Goal: Task Accomplishment & Management: Use online tool/utility

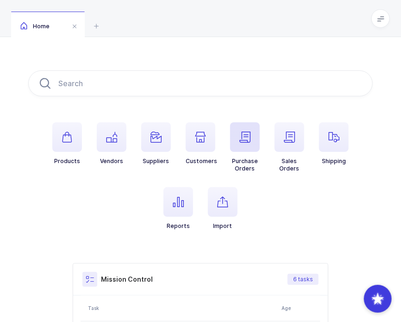
click at [247, 133] on icon "button" at bounding box center [244, 136] width 11 height 11
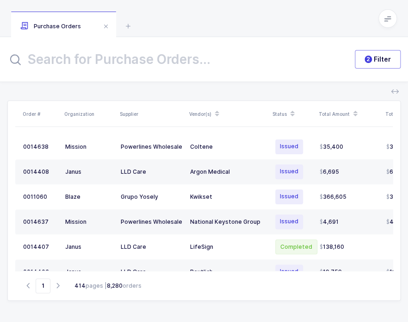
click at [120, 62] on input "text" at bounding box center [175, 59] width 337 height 22
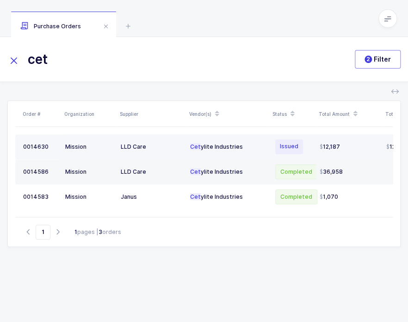
type input "cet"
click at [200, 150] on div "Cet ylite Industries" at bounding box center [228, 146] width 76 height 7
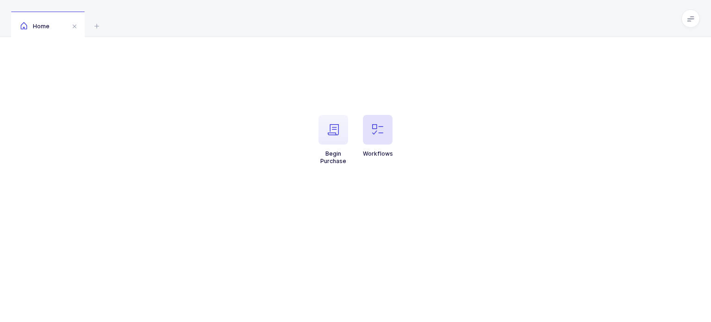
click at [380, 137] on span "button" at bounding box center [378, 130] width 30 height 30
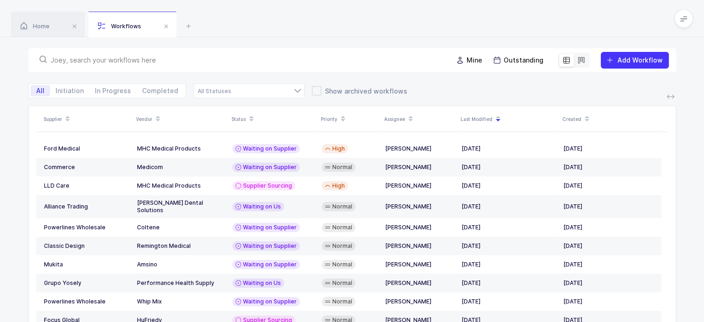
click at [209, 60] on input "text" at bounding box center [245, 60] width 391 height 9
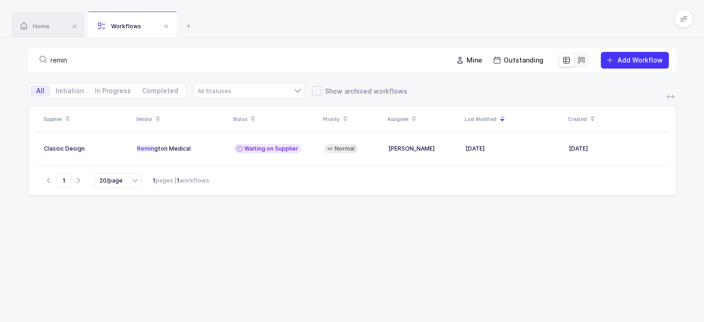
type input "remin"
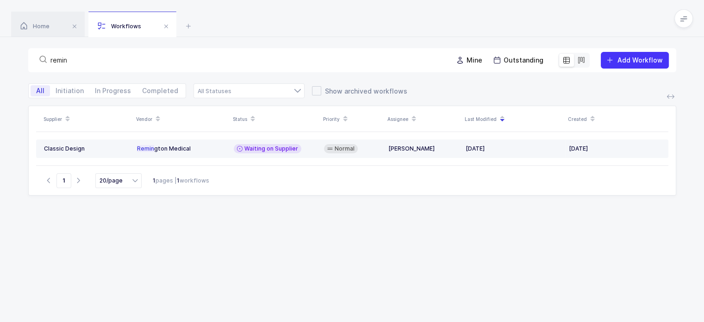
click at [205, 139] on table "Classic Design Remin gton Medical Waiting on Supplier Normal Joey Husney Oct 03…" at bounding box center [352, 148] width 632 height 33
click at [202, 146] on div "Remin gton Medical" at bounding box center [181, 148] width 89 height 7
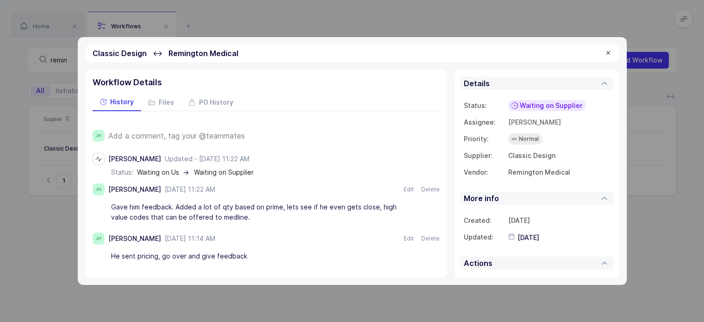
click at [195, 133] on span "Add a comment, tag your @teammates" at bounding box center [176, 135] width 137 height 8
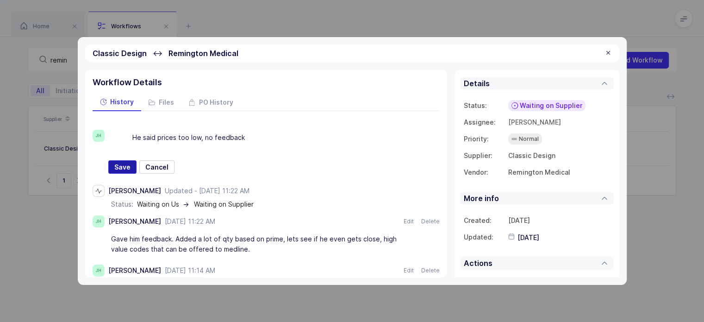
click at [117, 162] on button "Save" at bounding box center [122, 167] width 28 height 14
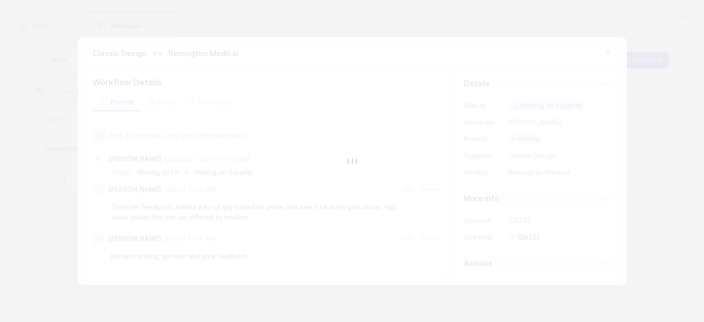
type input "2025-10-09"
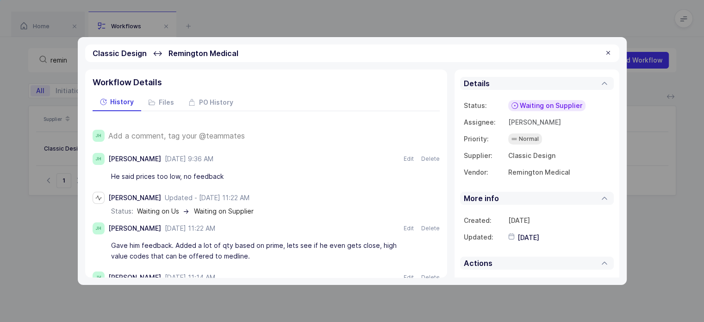
click at [543, 107] on span "Waiting on Supplier" at bounding box center [551, 105] width 62 height 9
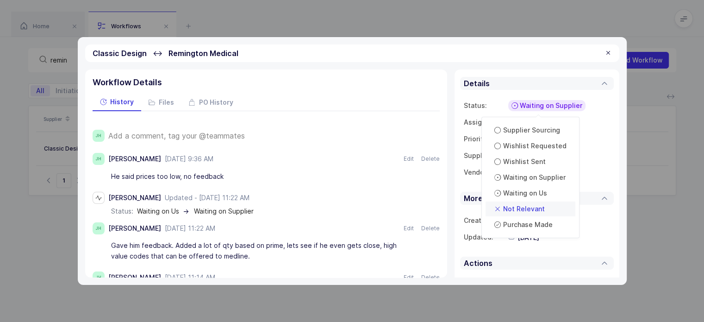
click at [520, 210] on span "Not Relevant" at bounding box center [524, 208] width 42 height 9
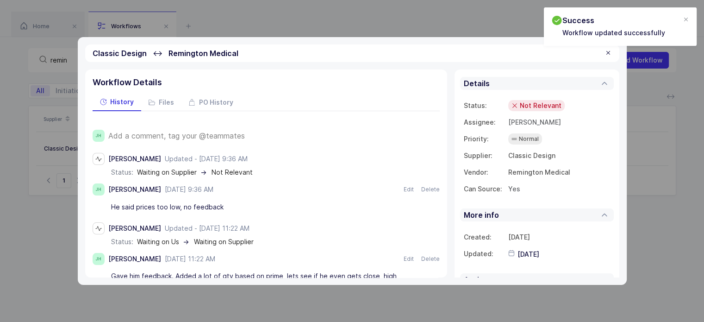
click at [608, 54] on div at bounding box center [608, 53] width 7 height 8
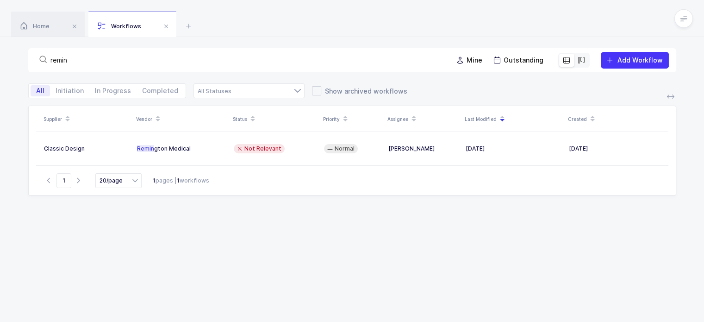
click at [78, 60] on input "remin" at bounding box center [245, 60] width 391 height 9
type input "r"
type input ","
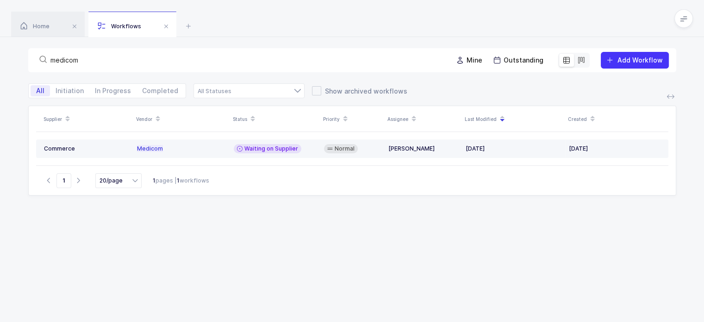
type input "medicom"
click at [254, 148] on span "Waiting on Supplier" at bounding box center [271, 148] width 54 height 7
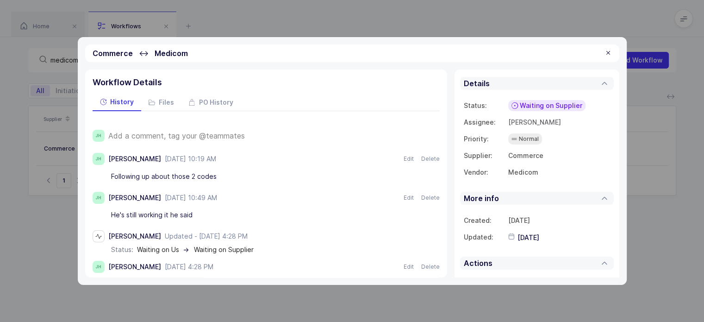
click at [237, 132] on span "Add a comment, tag your @teammates" at bounding box center [176, 135] width 137 height 8
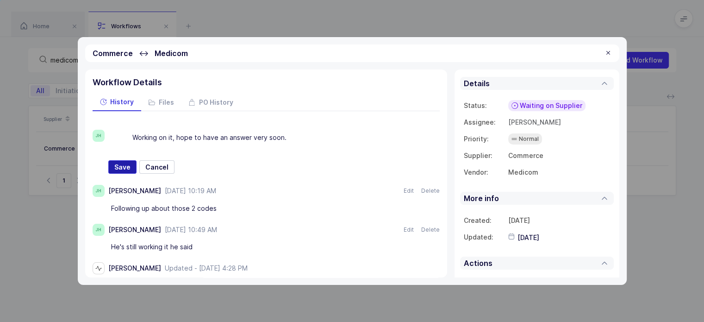
click at [117, 162] on span "Save" at bounding box center [122, 166] width 16 height 9
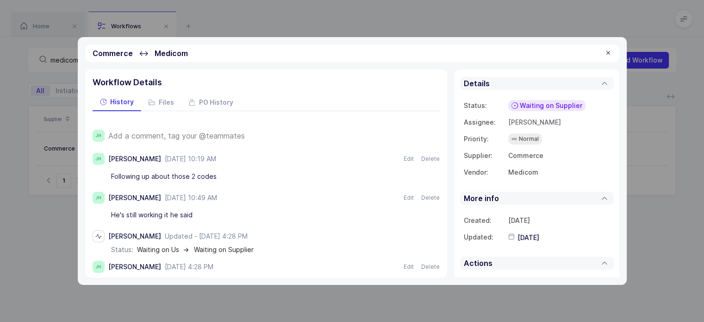
type input "2025-10-09"
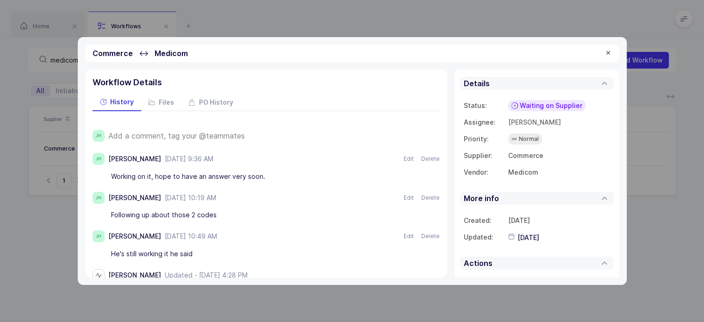
click at [608, 52] on div at bounding box center [608, 53] width 7 height 8
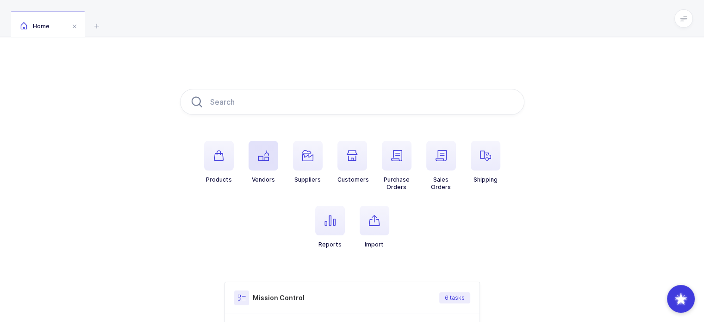
click at [269, 150] on span "button" at bounding box center [264, 156] width 30 height 30
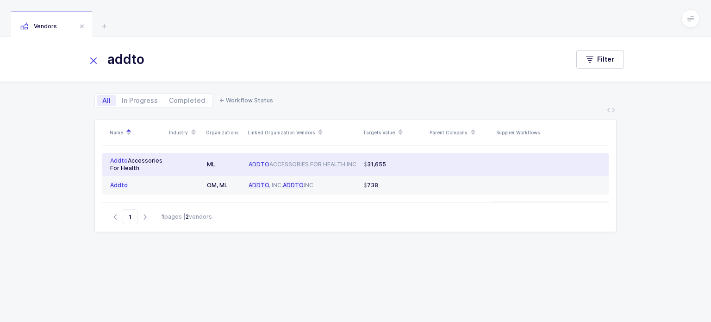
type input "addto"
click at [350, 168] on td "ADDTO ACCESSORIES FOR HEALTH INC" at bounding box center [302, 164] width 115 height 23
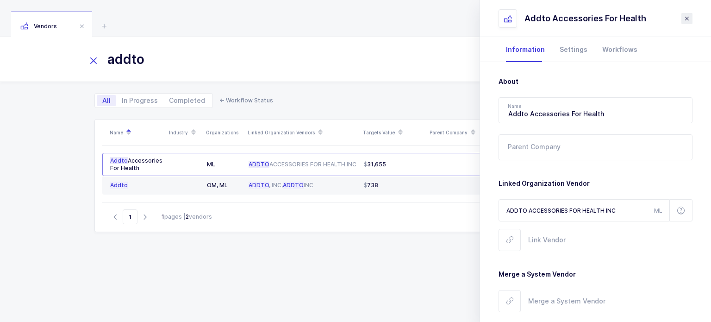
click at [687, 20] on icon "close drawer" at bounding box center [686, 18] width 7 height 7
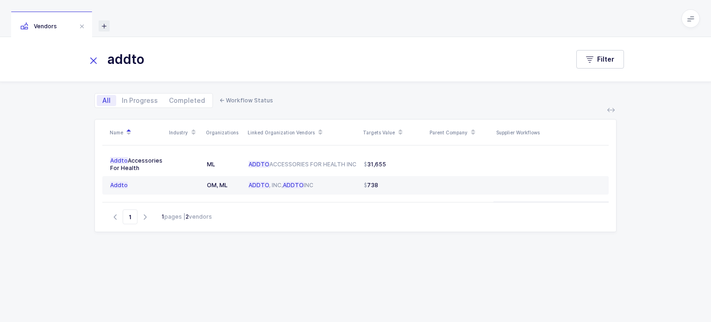
click at [104, 25] on icon at bounding box center [104, 25] width 11 height 11
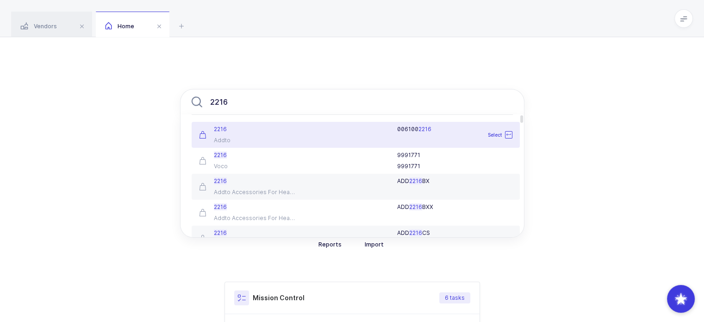
type input "2216"
click at [349, 137] on div "006100 2216" at bounding box center [409, 134] width 216 height 19
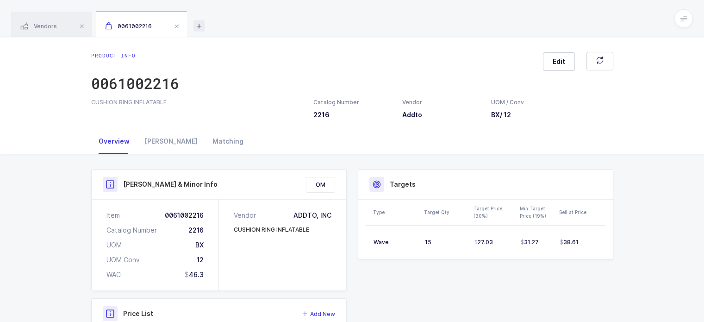
click at [199, 29] on icon at bounding box center [198, 25] width 11 height 11
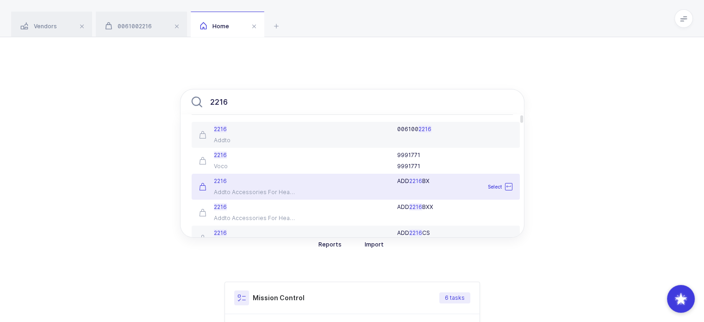
type input "2216"
click at [265, 185] on div "2216 Addto Accessories For Health" at bounding box center [247, 186] width 108 height 19
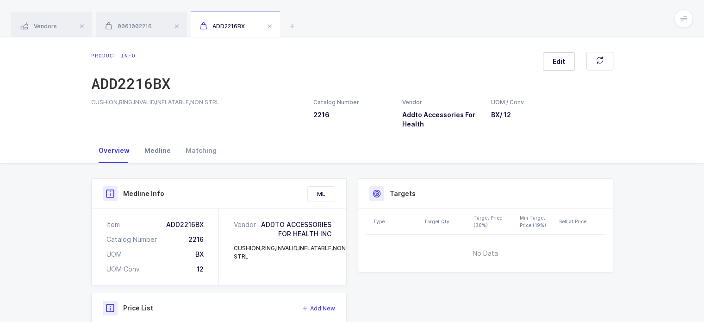
click at [162, 143] on div "Medline" at bounding box center [157, 150] width 41 height 25
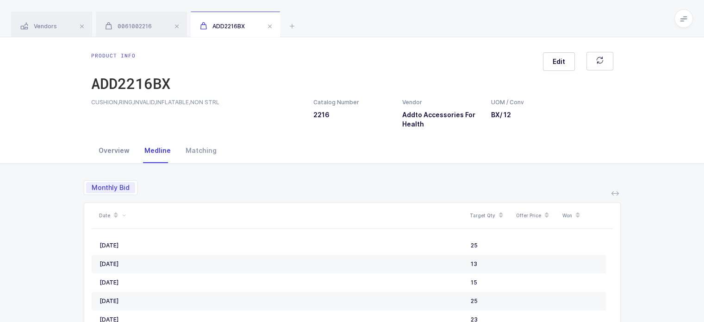
click at [107, 160] on div "Overview" at bounding box center [114, 150] width 46 height 25
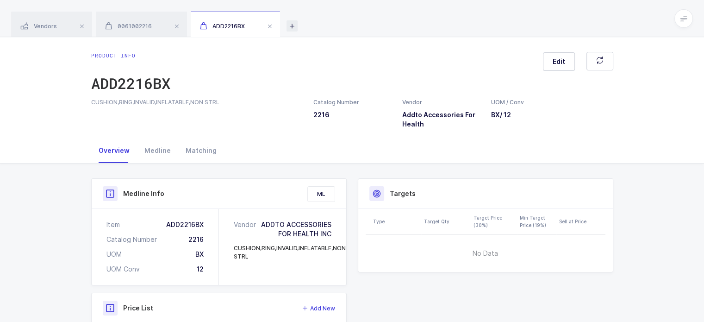
click at [294, 26] on icon at bounding box center [292, 25] width 11 height 11
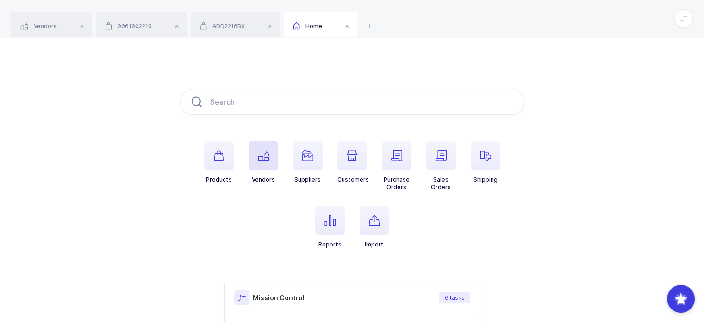
click at [264, 174] on button "Vendors" at bounding box center [264, 162] width 30 height 43
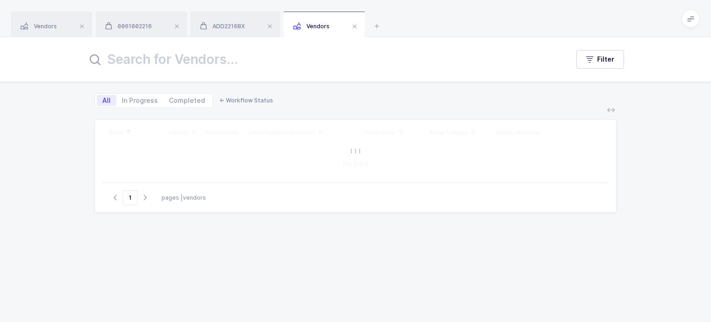
click at [279, 66] on input "text" at bounding box center [322, 59] width 471 height 22
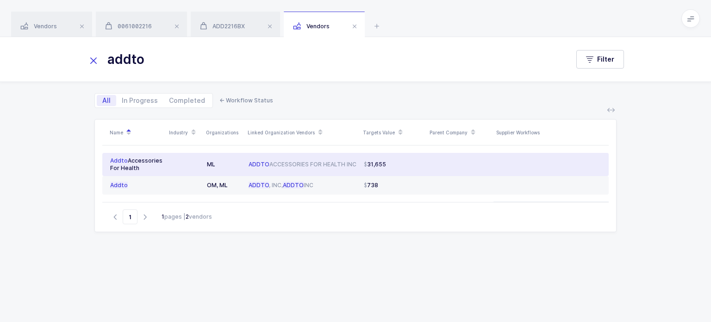
type input "addto"
click at [368, 163] on span "31,655" at bounding box center [375, 164] width 22 height 7
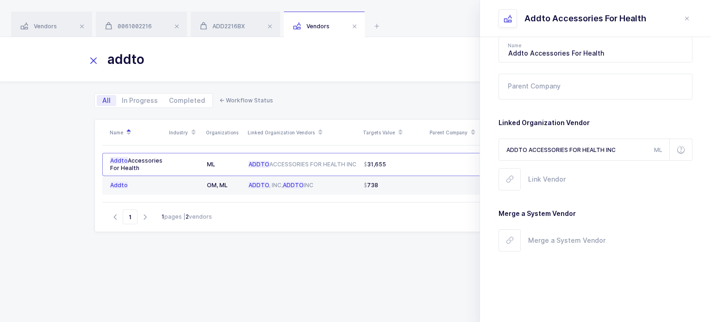
scroll to position [97, 0]
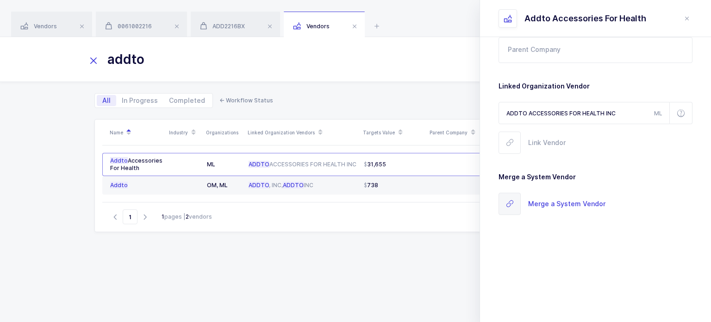
click at [544, 205] on span "Merge a System Vendor" at bounding box center [566, 203] width 77 height 11
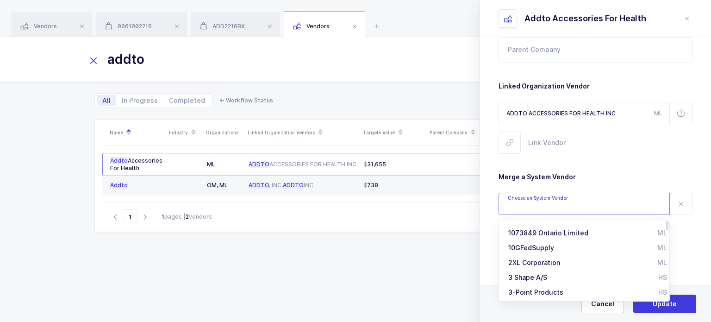
click at [550, 200] on input "text" at bounding box center [584, 204] width 171 height 22
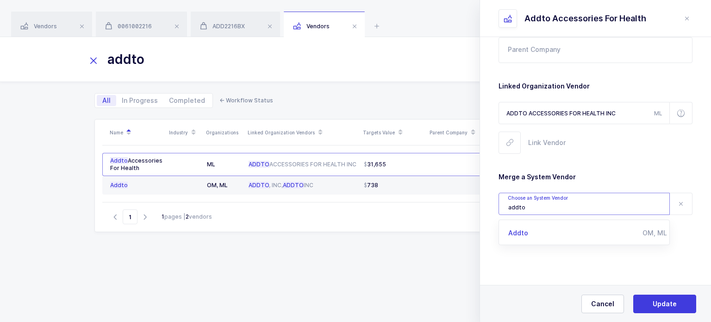
type input "addto"
click at [541, 231] on div "Addto" at bounding box center [575, 232] width 134 height 9
type input "Addto"
click at [655, 297] on button "Update" at bounding box center [664, 303] width 63 height 19
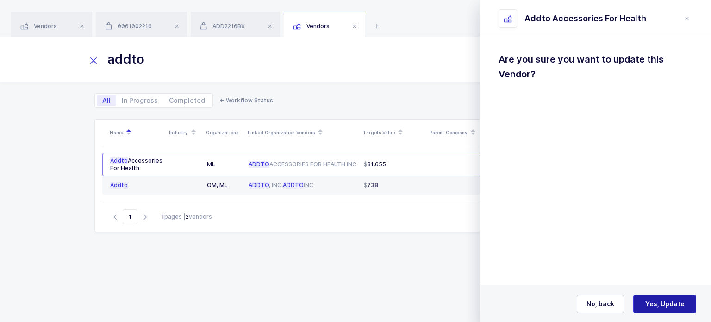
click at [673, 303] on span "Yes, Update" at bounding box center [664, 303] width 39 height 9
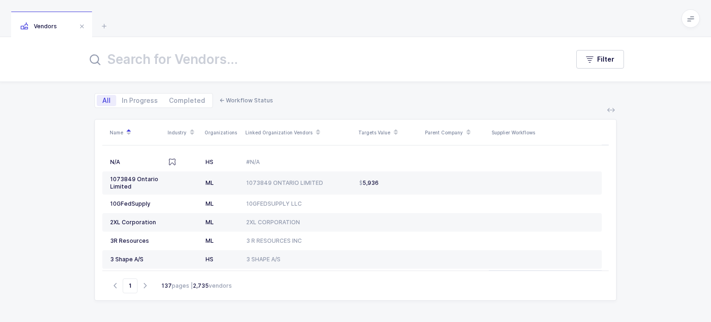
click at [219, 64] on input "text" at bounding box center [322, 59] width 471 height 22
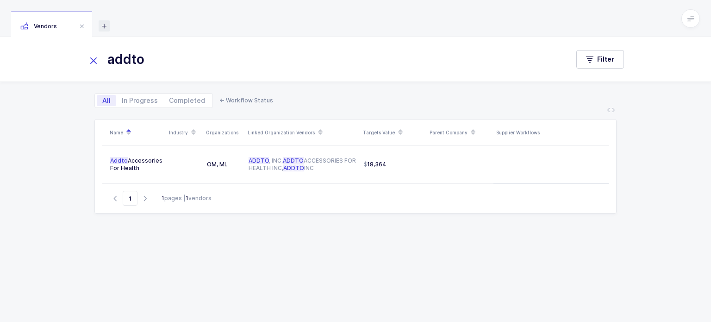
type input "addto"
click at [103, 25] on icon at bounding box center [104, 25] width 11 height 11
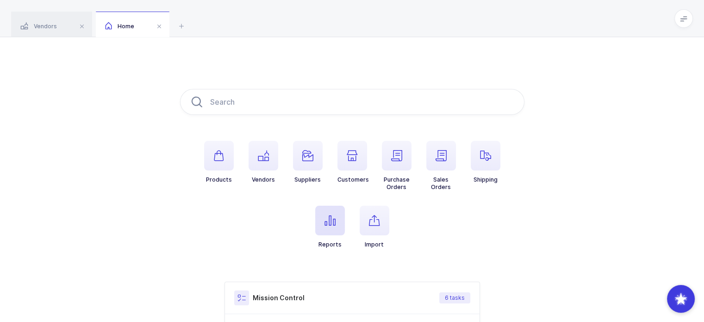
click at [329, 212] on span "button" at bounding box center [330, 221] width 30 height 30
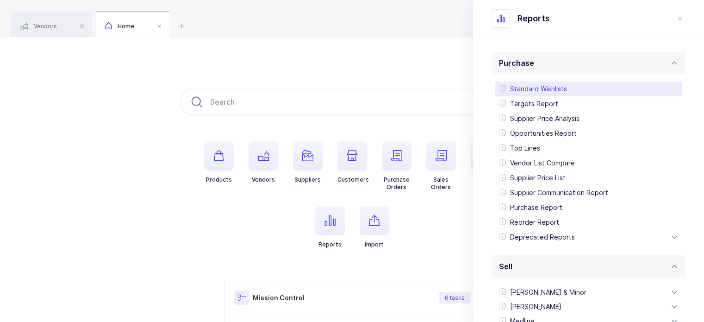
click at [577, 90] on div "Standard Wishlists" at bounding box center [588, 88] width 187 height 15
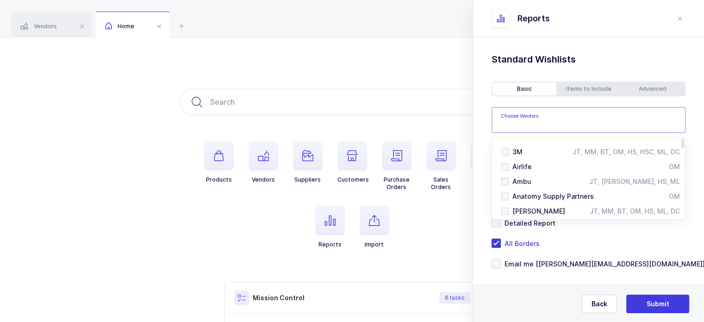
click at [543, 120] on input "text" at bounding box center [579, 123] width 156 height 12
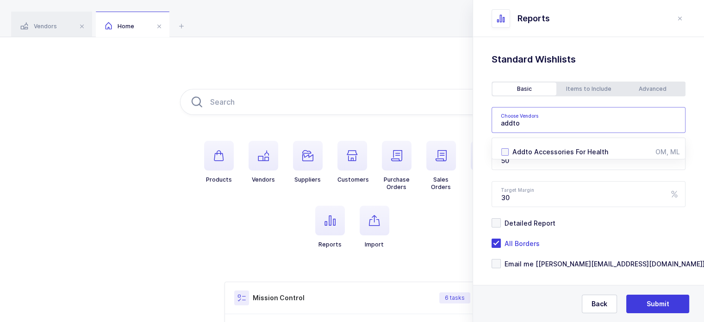
type input "addto"
click at [544, 151] on span "Addto Accessories For Health" at bounding box center [560, 152] width 96 height 8
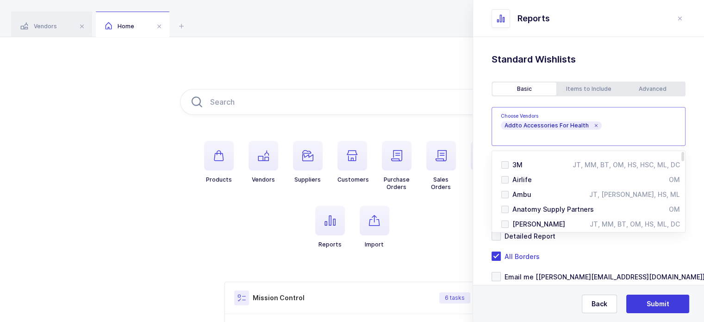
click at [688, 206] on div "Standard Wishlists Targets Report Supplier Price Analysis Opportunities Report …" at bounding box center [588, 190] width 231 height 307
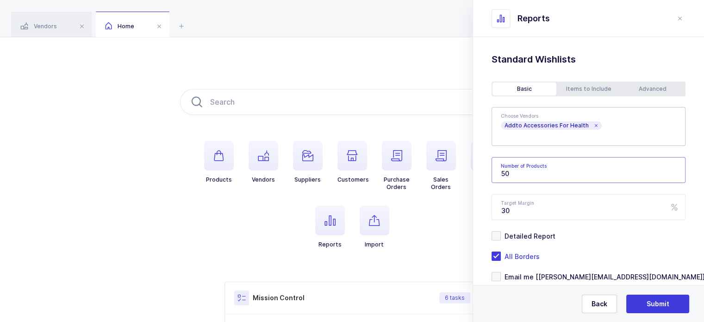
drag, startPoint x: 518, startPoint y: 173, endPoint x: 492, endPoint y: 170, distance: 27.0
click at [492, 170] on input "50" at bounding box center [589, 170] width 194 height 26
type input "500"
click at [530, 274] on span "Email me [[PERSON_NAME][EMAIL_ADDRESS][DOMAIN_NAME]]" at bounding box center [603, 276] width 204 height 9
click at [501, 272] on input "Email me [[PERSON_NAME][EMAIL_ADDRESS][DOMAIN_NAME]]" at bounding box center [501, 272] width 0 height 0
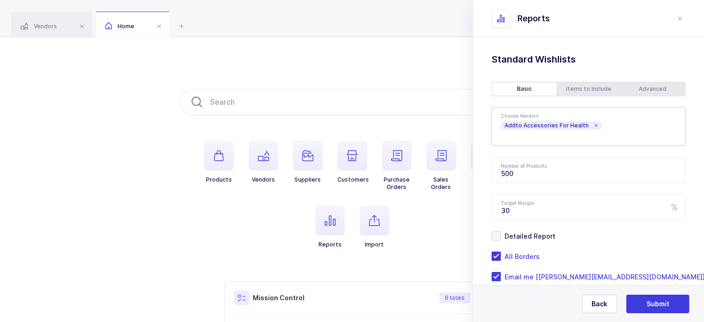
click at [643, 95] on div "Advanced" at bounding box center [653, 88] width 64 height 13
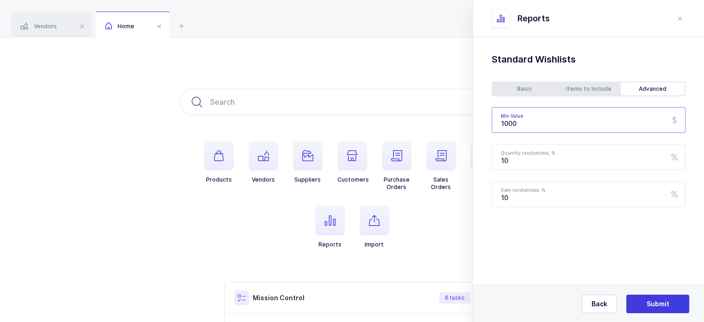
drag, startPoint x: 557, startPoint y: 119, endPoint x: 494, endPoint y: 125, distance: 63.3
click at [494, 125] on input "1000" at bounding box center [589, 120] width 194 height 26
type input "750"
click at [600, 87] on div "Items to Include" at bounding box center [588, 88] width 64 height 13
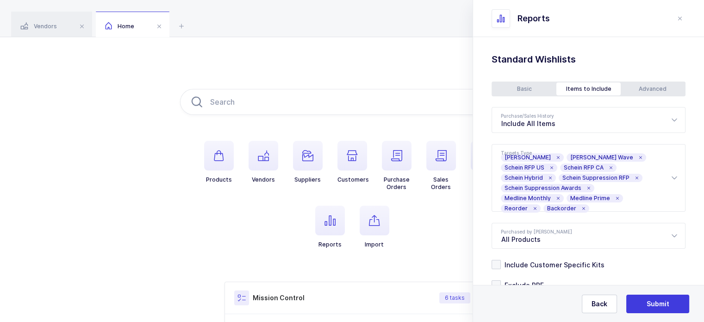
click at [534, 90] on div "Basic" at bounding box center [525, 88] width 64 height 13
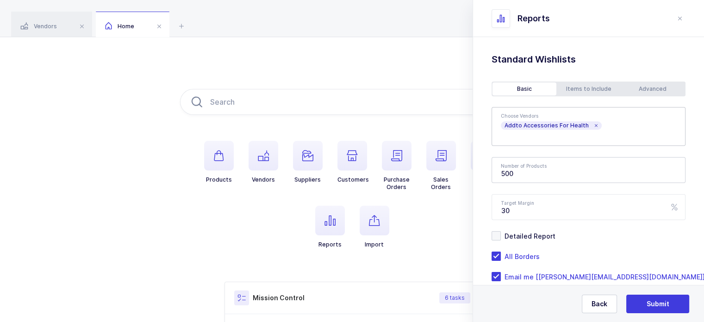
scroll to position [22, 0]
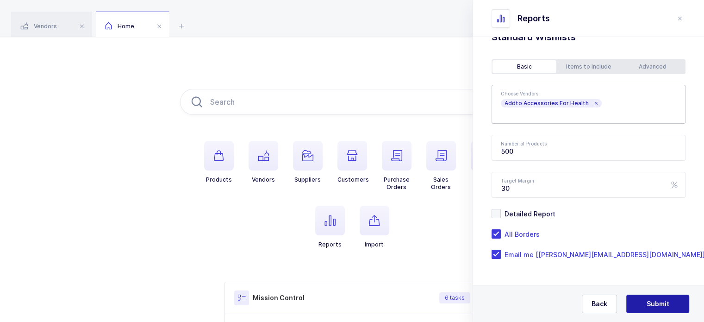
click at [663, 303] on span "Submit" at bounding box center [658, 303] width 23 height 9
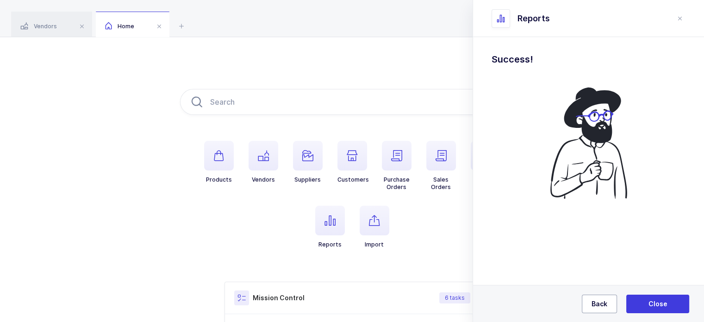
click at [593, 302] on span "Back" at bounding box center [600, 303] width 16 height 9
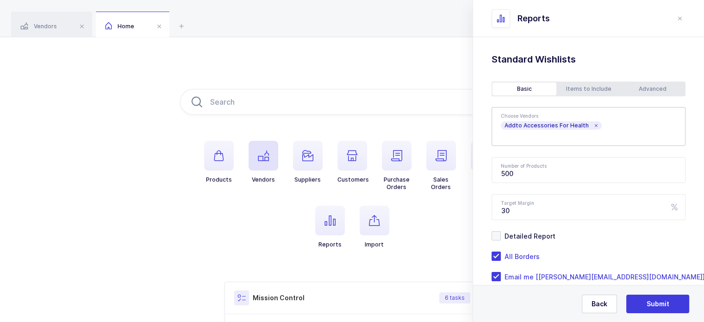
click at [267, 162] on span "button" at bounding box center [264, 156] width 30 height 30
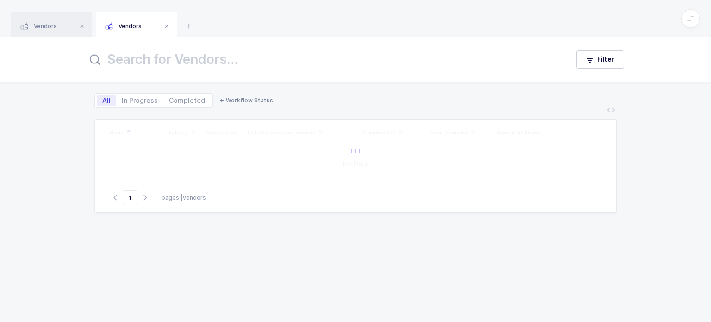
click at [248, 59] on input "text" at bounding box center [322, 59] width 471 height 22
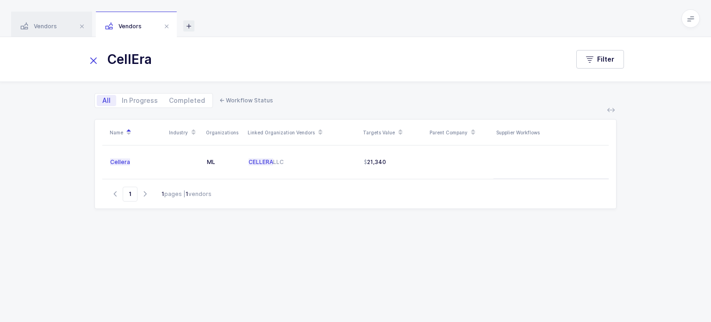
type input "CellEra"
click at [186, 22] on icon at bounding box center [188, 25] width 11 height 11
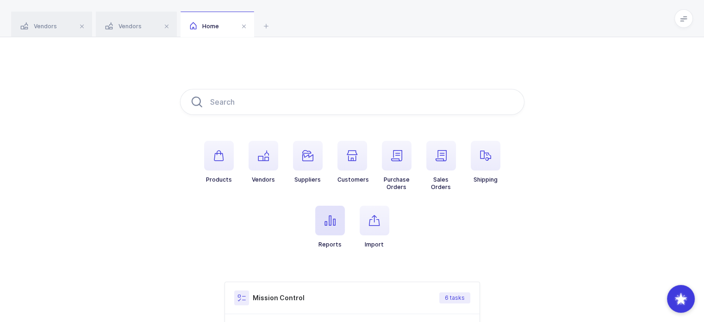
click at [323, 229] on span "button" at bounding box center [330, 221] width 30 height 30
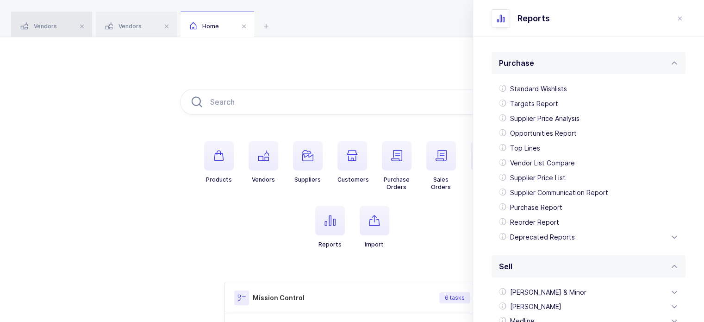
click at [17, 19] on div "Vendors" at bounding box center [51, 25] width 81 height 26
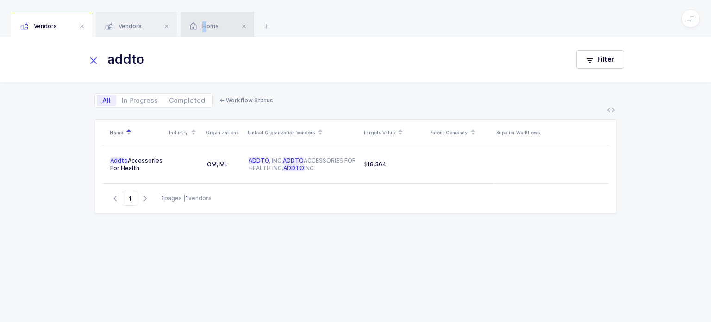
click at [206, 25] on span "Home" at bounding box center [204, 26] width 29 height 7
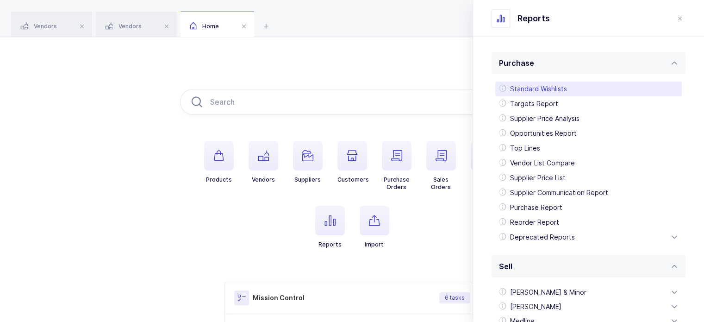
click at [542, 85] on div "Standard Wishlists" at bounding box center [588, 88] width 187 height 15
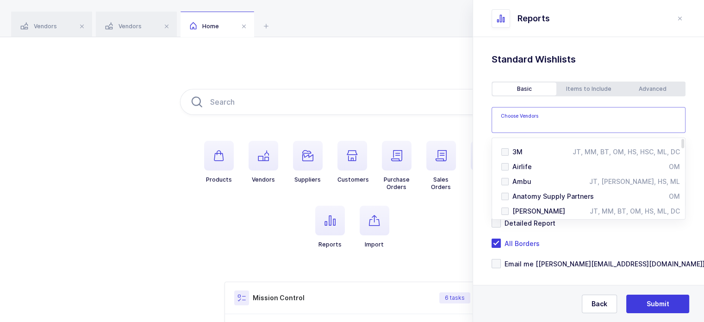
click at [550, 130] on div "3M JT, MM, BT, OM, HS, HSC, ML, DC Airlife OM Ambu JT, OM, HS, ML Anatomy Suppl…" at bounding box center [589, 120] width 194 height 26
paste input "CellEra"
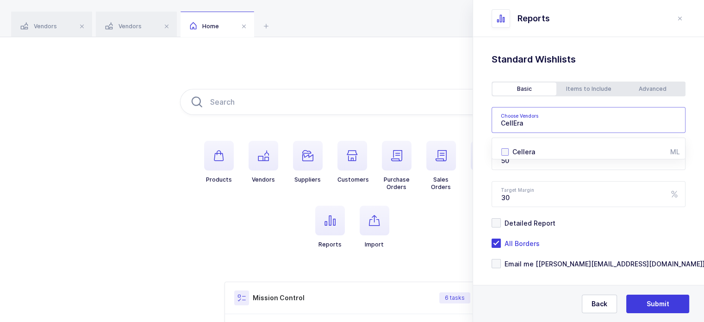
type input "CellEra"
click at [552, 153] on div "Cellera" at bounding box center [591, 151] width 158 height 9
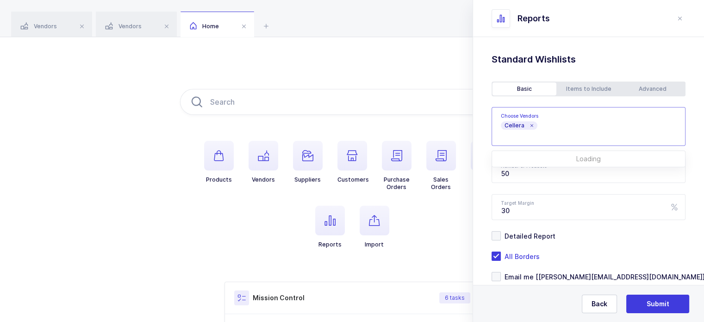
click at [483, 146] on div "Standard Wishlists Targets Report Supplier Price Analysis Opportunities Report …" at bounding box center [588, 190] width 231 height 307
drag, startPoint x: 557, startPoint y: 177, endPoint x: 500, endPoint y: 174, distance: 57.5
click at [500, 174] on input "50" at bounding box center [589, 170] width 194 height 26
type input "100"
click at [531, 278] on span "Email me [[PERSON_NAME][EMAIL_ADDRESS][DOMAIN_NAME]]" at bounding box center [603, 276] width 204 height 9
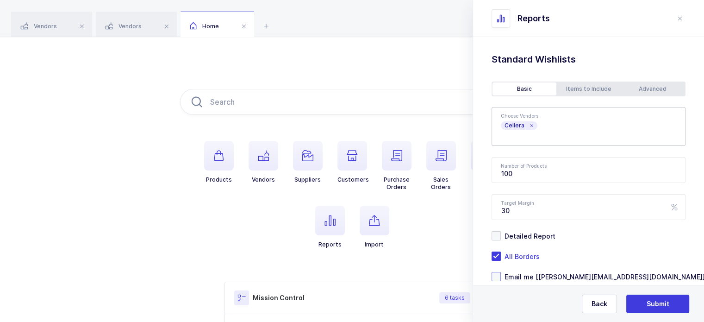
click at [501, 272] on input "Email me [[PERSON_NAME][EMAIL_ADDRESS][DOMAIN_NAME]]" at bounding box center [501, 272] width 0 height 0
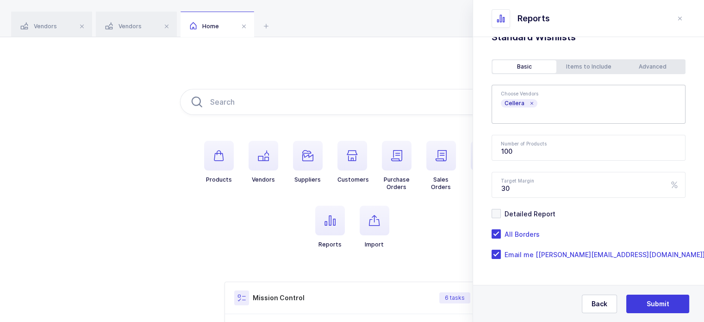
click at [598, 70] on div "Items to Include" at bounding box center [588, 66] width 64 height 13
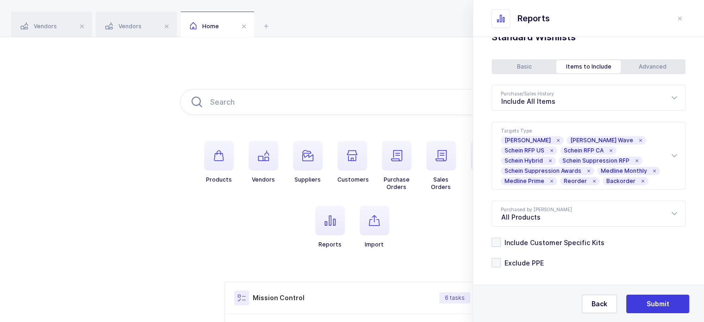
scroll to position [0, 0]
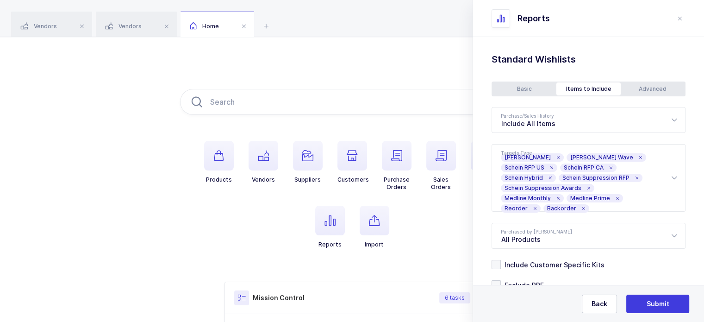
click at [641, 92] on div "Advanced" at bounding box center [653, 88] width 64 height 13
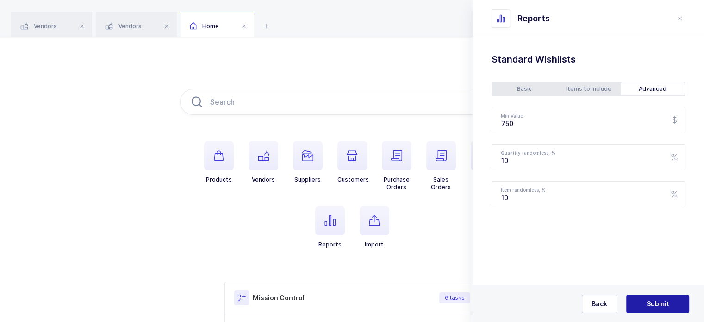
click at [659, 305] on span "Submit" at bounding box center [658, 303] width 23 height 9
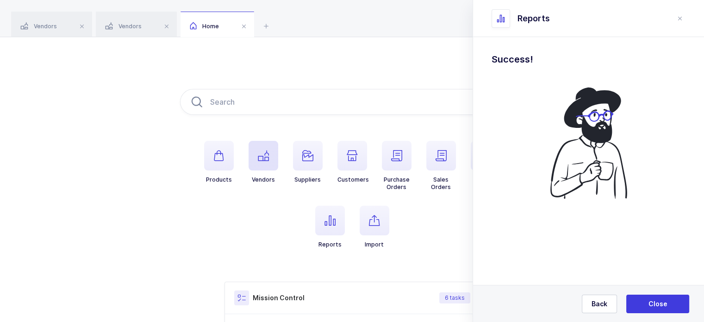
click at [259, 164] on span "button" at bounding box center [264, 156] width 30 height 30
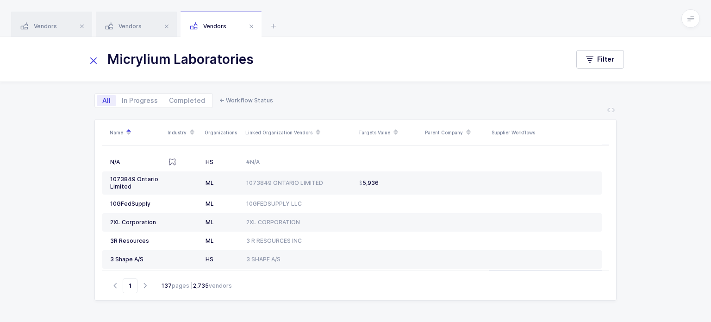
drag, startPoint x: 168, startPoint y: 59, endPoint x: 259, endPoint y: 58, distance: 91.2
click at [259, 58] on input "Micrylium Laboratories" at bounding box center [322, 59] width 471 height 22
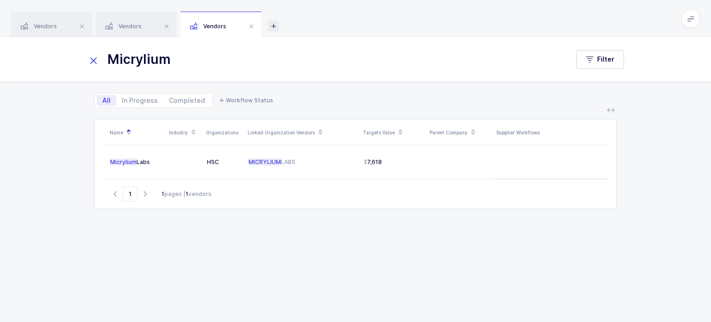
type input "Micrylium"
click at [272, 26] on icon at bounding box center [273, 25] width 11 height 11
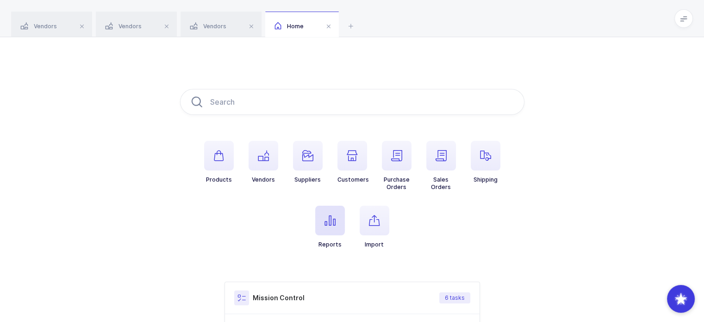
click at [334, 222] on icon "button" at bounding box center [330, 220] width 11 height 11
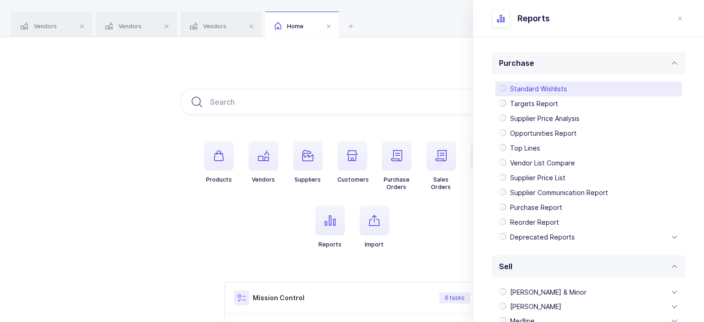
click at [572, 87] on div "Standard Wishlists" at bounding box center [588, 88] width 187 height 15
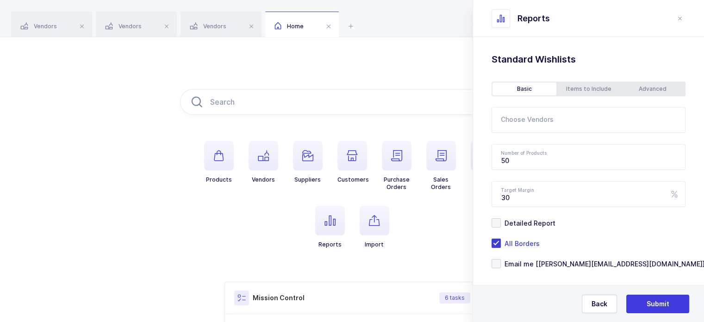
click at [646, 85] on div "Advanced" at bounding box center [653, 88] width 64 height 13
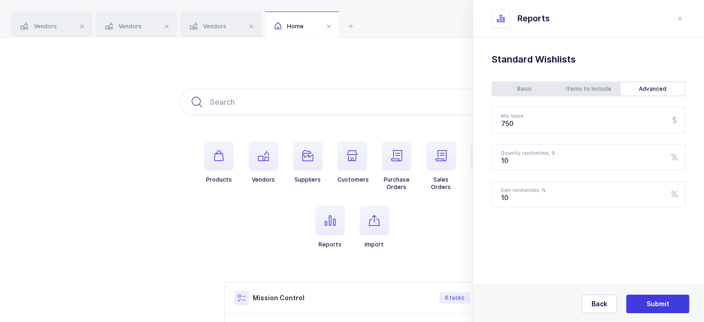
click at [517, 95] on div "Basic" at bounding box center [525, 88] width 64 height 13
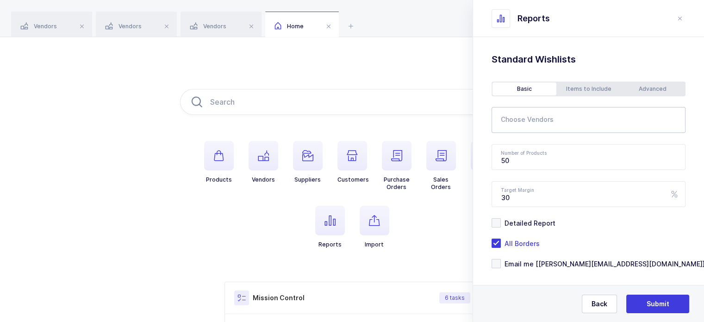
click at [524, 124] on input "text" at bounding box center [579, 123] width 156 height 12
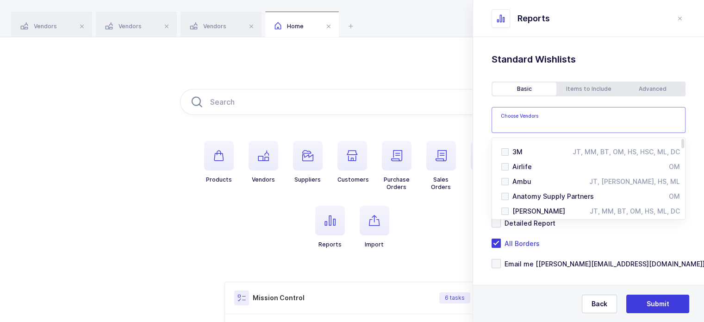
paste input "Micrylium Laboratories"
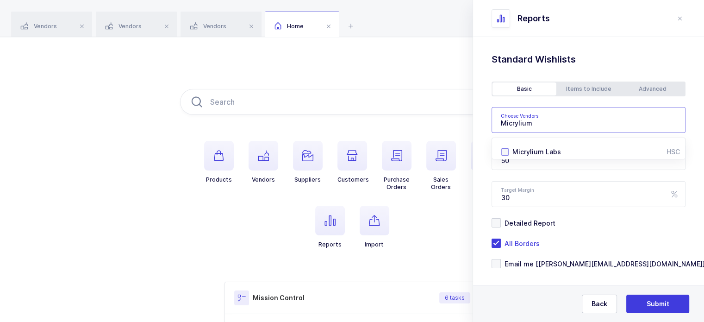
type input "Micrylium"
click at [567, 151] on div "Micrylium Labs" at bounding box center [589, 151] width 154 height 9
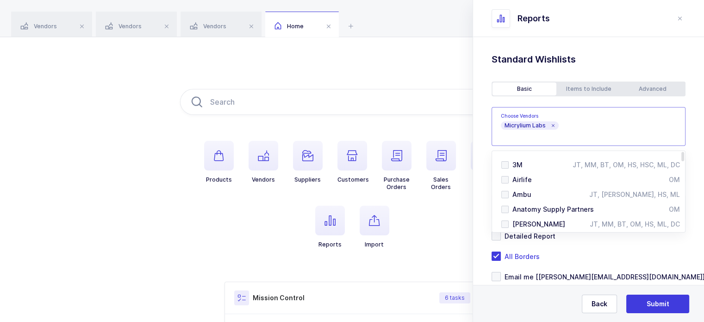
click at [683, 151] on div "Standard Wishlists Targets Report Supplier Price Analysis Opportunities Report …" at bounding box center [588, 190] width 231 height 307
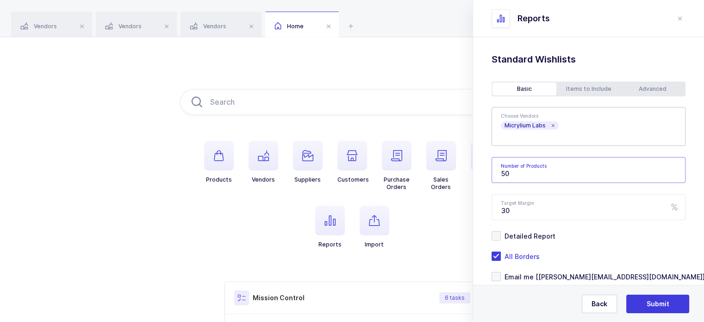
drag, startPoint x: 559, startPoint y: 177, endPoint x: 480, endPoint y: 180, distance: 79.2
click at [480, 179] on div "Standard Wishlists Targets Report Supplier Price Analysis Opportunities Report …" at bounding box center [588, 190] width 231 height 307
type input "100"
click at [652, 95] on div "Advanced" at bounding box center [653, 88] width 64 height 13
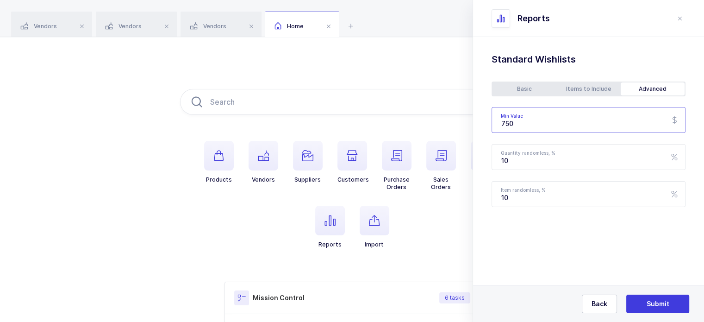
drag, startPoint x: 561, startPoint y: 115, endPoint x: 487, endPoint y: 122, distance: 74.4
click at [487, 122] on div "Standard Wishlists Targets Report Supplier Price Analysis Opportunities Report …" at bounding box center [588, 153] width 231 height 233
type input "500"
click at [531, 90] on div "Basic" at bounding box center [525, 88] width 64 height 13
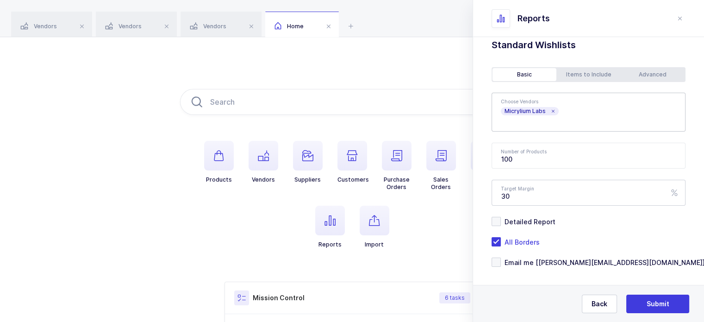
scroll to position [22, 0]
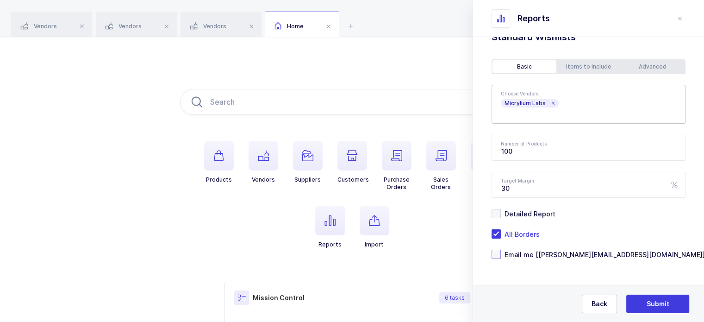
click at [561, 253] on span "Email me [[PERSON_NAME][EMAIL_ADDRESS][DOMAIN_NAME]]" at bounding box center [603, 254] width 204 height 9
click at [501, 250] on input "Email me [[PERSON_NAME][EMAIL_ADDRESS][DOMAIN_NAME]]" at bounding box center [501, 250] width 0 height 0
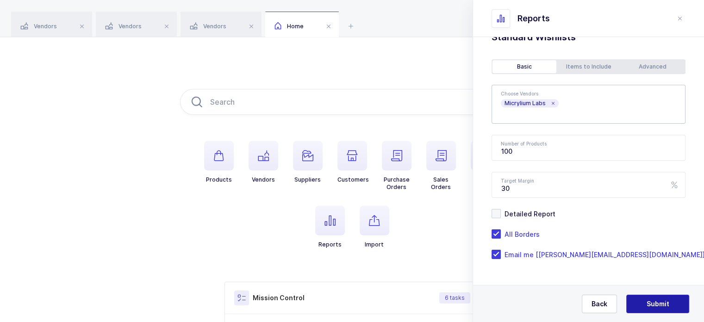
click at [663, 310] on button "Submit" at bounding box center [657, 303] width 63 height 19
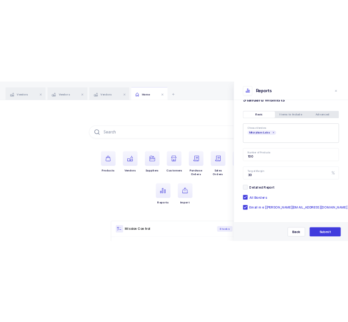
scroll to position [0, 0]
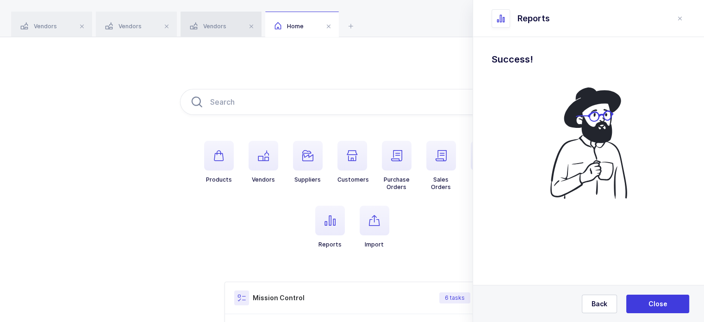
click at [206, 23] on div "Vendors" at bounding box center [221, 25] width 81 height 26
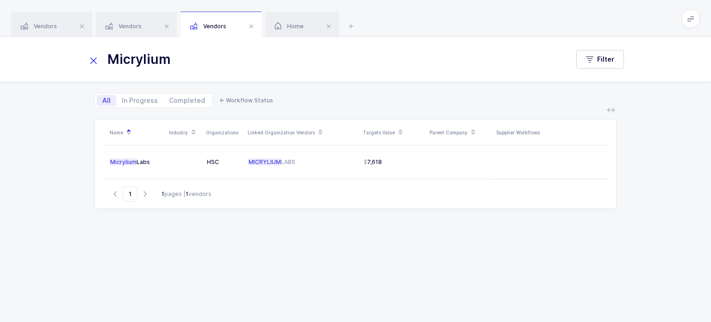
drag, startPoint x: 202, startPoint y: 61, endPoint x: 105, endPoint y: 62, distance: 97.2
click at [105, 62] on input "Micrylium" at bounding box center [322, 59] width 471 height 22
paste input "Berkshire"
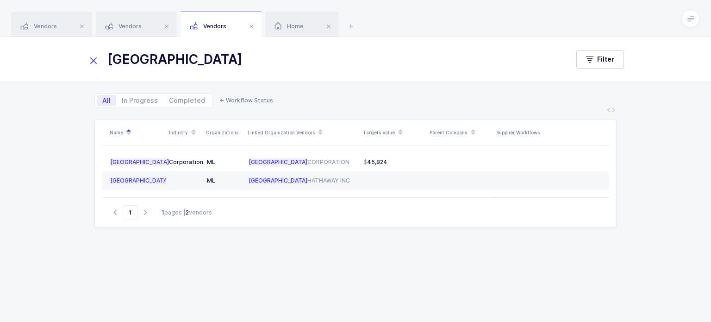
type input "Berkshire"
click at [370, 253] on div "Name Industry Organizations Linked Organization Vendors Targets Value Parent Co…" at bounding box center [355, 209] width 522 height 181
click at [274, 33] on div "Home" at bounding box center [302, 25] width 74 height 26
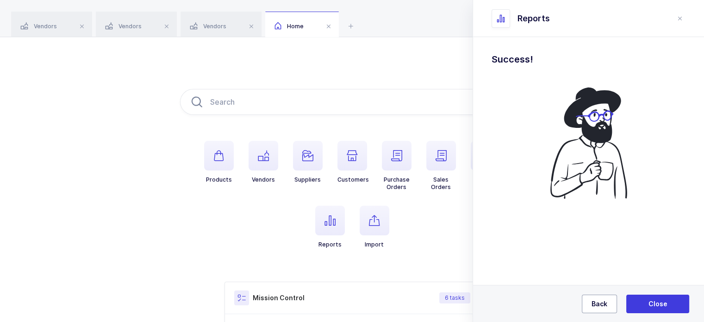
click at [588, 305] on button "Back" at bounding box center [599, 303] width 35 height 19
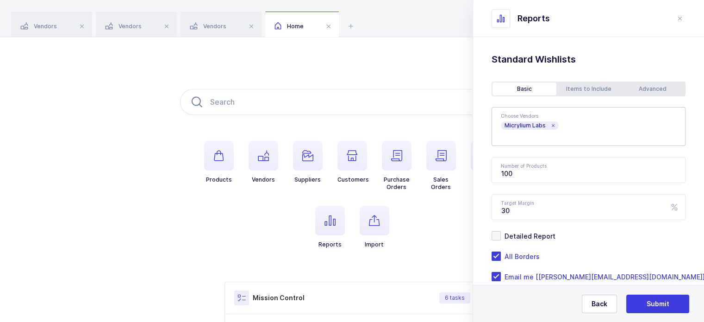
click at [550, 126] on icon at bounding box center [552, 125] width 5 height 5
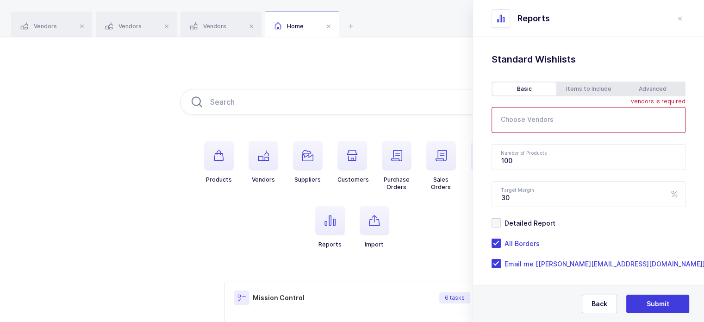
click at [550, 126] on input "text" at bounding box center [579, 123] width 156 height 12
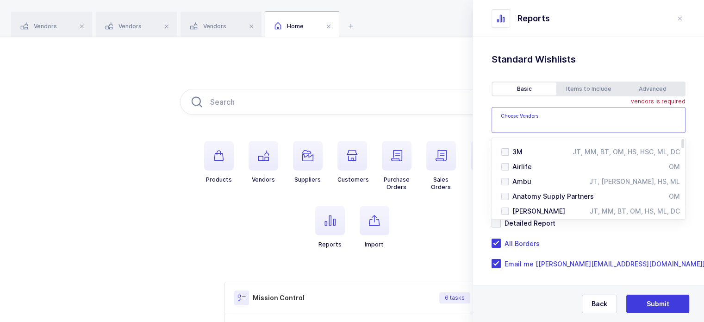
paste input "Berkshire"
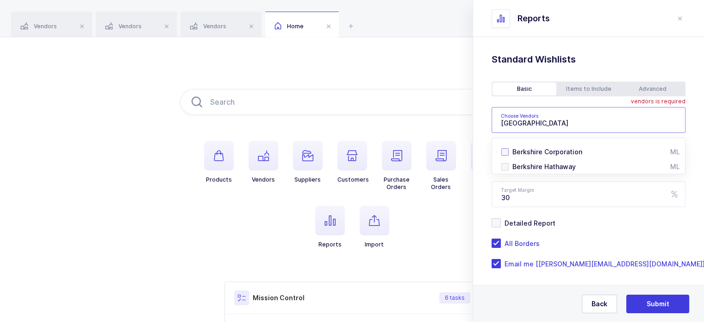
type input "Berkshire"
click at [563, 151] on span "Berkshire Corporation" at bounding box center [547, 152] width 70 height 8
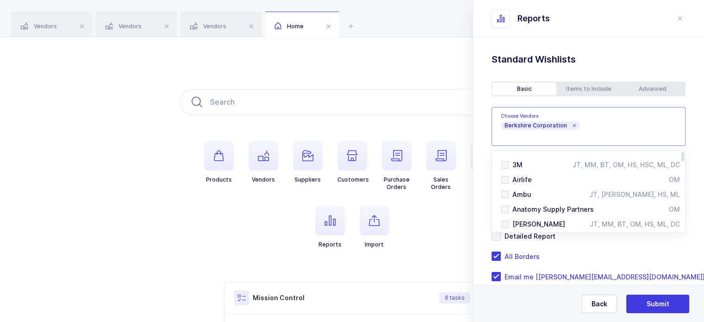
click at [481, 147] on div "Standard Wishlists Targets Report Supplier Price Analysis Opportunities Report …" at bounding box center [588, 190] width 231 height 307
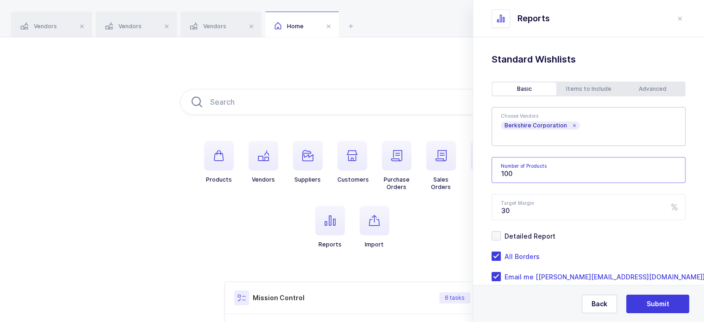
drag, startPoint x: 543, startPoint y: 174, endPoint x: 526, endPoint y: 172, distance: 16.7
click at [526, 172] on input "100" at bounding box center [589, 170] width 194 height 26
type input "1000"
click at [643, 79] on div "Standard Wishlists Targets Report Supplier Price Analysis Opportunities Report …" at bounding box center [588, 190] width 231 height 307
click at [638, 92] on div "Advanced" at bounding box center [653, 88] width 64 height 13
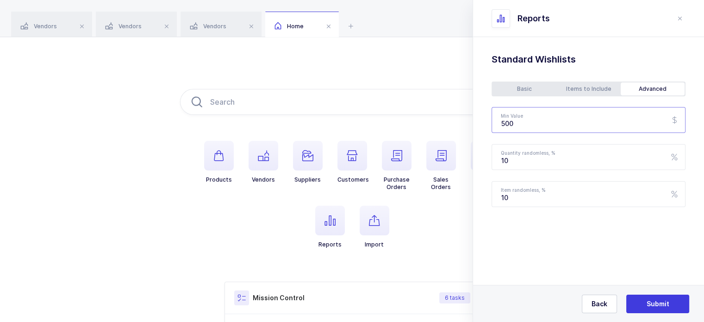
click at [548, 120] on input "500" at bounding box center [589, 120] width 194 height 26
drag, startPoint x: 550, startPoint y: 119, endPoint x: 479, endPoint y: 125, distance: 72.0
click at [480, 124] on div "Standard Wishlists Targets Report Supplier Price Analysis Opportunities Report …" at bounding box center [588, 153] width 231 height 233
type input "750"
click at [548, 82] on div "Basic" at bounding box center [525, 88] width 64 height 13
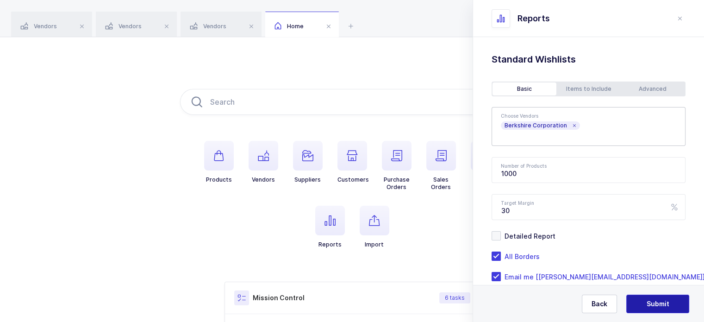
click at [648, 300] on span "Submit" at bounding box center [658, 303] width 23 height 9
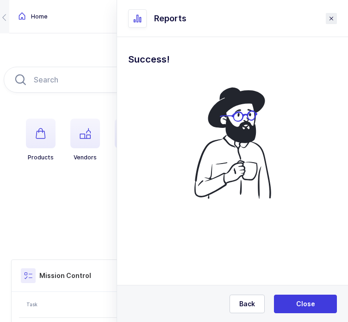
click at [328, 18] on icon "close drawer" at bounding box center [331, 18] width 7 height 7
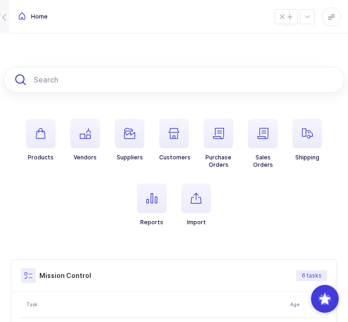
click at [116, 84] on input "text" at bounding box center [174, 80] width 341 height 26
paste input "TLSST5829S"
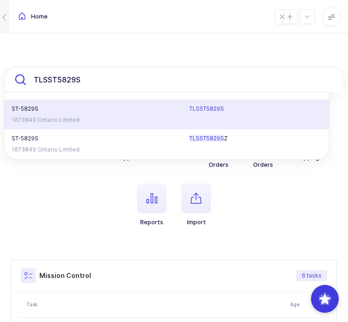
type input "TLSST5829S"
click at [109, 116] on div "ST-5829S 1073849 Ontario Limited" at bounding box center [95, 114] width 178 height 19
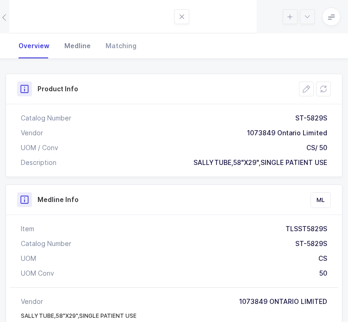
click at [72, 46] on div "Medline" at bounding box center [77, 45] width 41 height 25
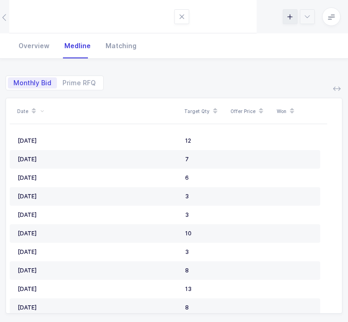
click at [283, 24] on icon at bounding box center [290, 16] width 15 height 15
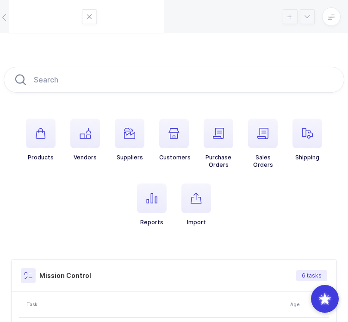
click at [207, 194] on span "button" at bounding box center [196, 198] width 30 height 30
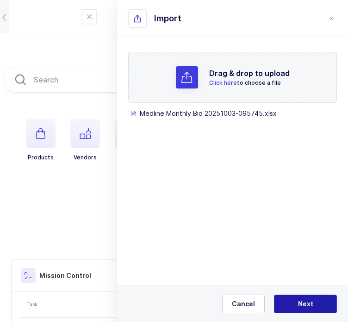
click at [315, 305] on button "Next" at bounding box center [305, 303] width 63 height 19
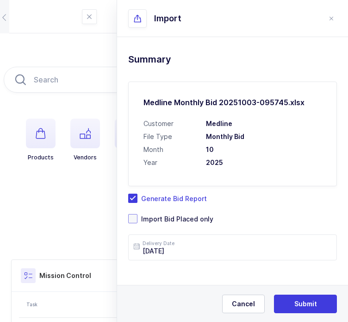
click at [189, 223] on span "Import Bid Placed only" at bounding box center [175, 218] width 76 height 9
click at [137, 214] on input "Import Bid Placed only" at bounding box center [137, 214] width 0 height 0
drag, startPoint x: 181, startPoint y: 209, endPoint x: 202, endPoint y: 211, distance: 20.5
click at [180, 203] on span "Generate Bid Report" at bounding box center [171, 198] width 69 height 9
click at [137, 193] on input "Generate Bid Report" at bounding box center [137, 193] width 0 height 0
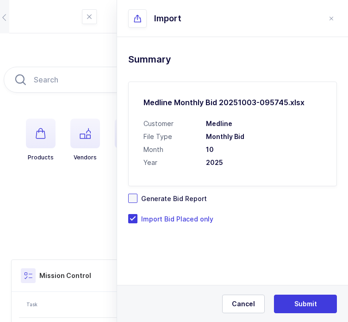
scroll to position [196, 0]
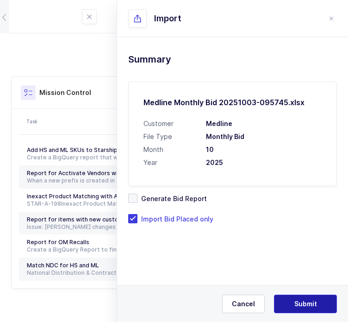
click at [311, 301] on span "Submit" at bounding box center [305, 303] width 23 height 9
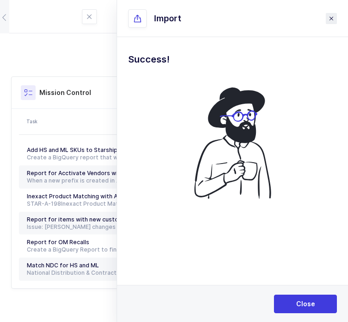
click at [328, 20] on icon "close drawer" at bounding box center [331, 18] width 7 height 7
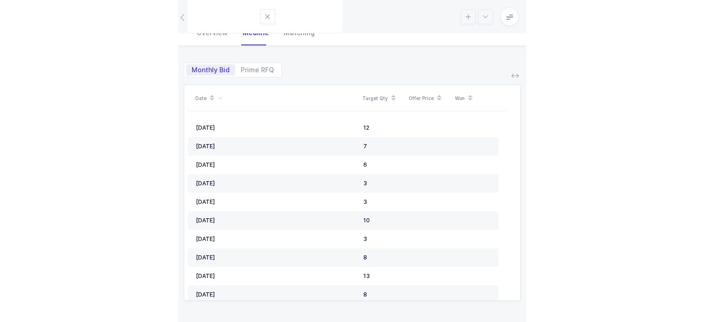
scroll to position [107, 0]
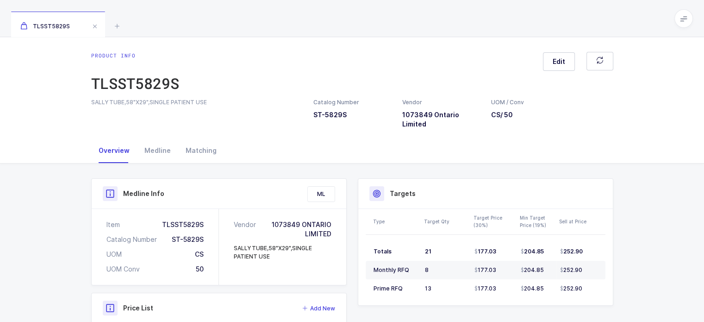
click at [134, 142] on div "Overview" at bounding box center [114, 150] width 46 height 25
click at [152, 141] on div "Medline" at bounding box center [157, 150] width 41 height 25
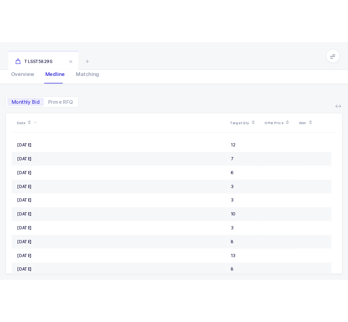
scroll to position [16, 0]
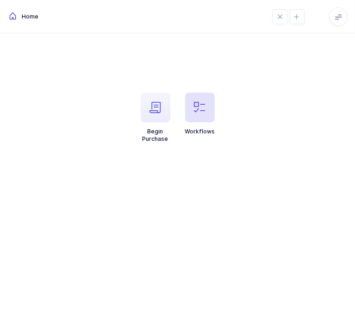
click at [197, 107] on icon "button" at bounding box center [199, 107] width 11 height 11
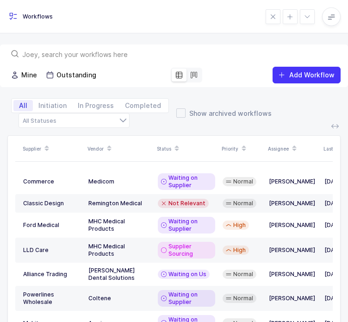
click at [139, 57] on input "text" at bounding box center [179, 54] width 315 height 9
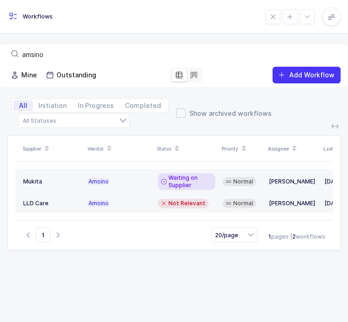
type input "amsino"
click at [202, 181] on span "Waiting on Supplier" at bounding box center [191, 181] width 44 height 15
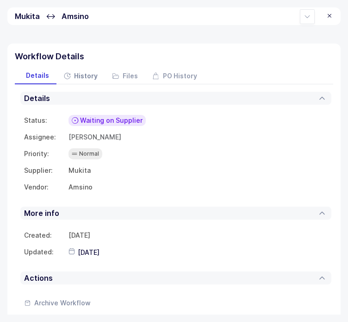
click at [69, 69] on div "History" at bounding box center [80, 76] width 49 height 17
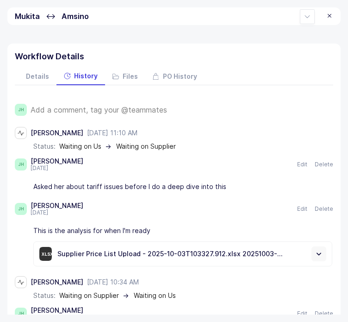
click at [111, 107] on span "Add a comment, tag your @teammates" at bounding box center [99, 110] width 137 height 8
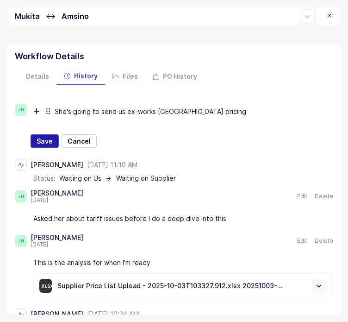
click at [37, 137] on span "Save" at bounding box center [45, 141] width 16 height 9
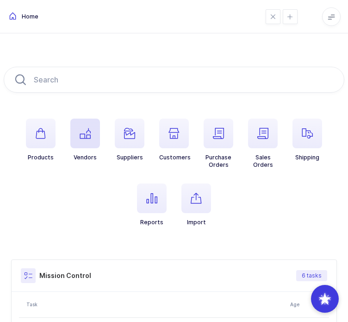
click at [91, 147] on span "button" at bounding box center [85, 134] width 30 height 30
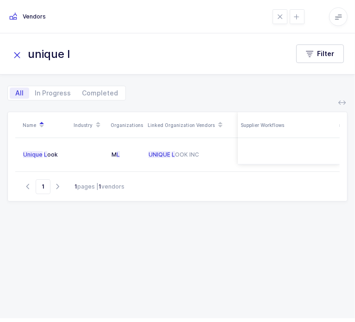
drag, startPoint x: 96, startPoint y: 61, endPoint x: 8, endPoint y: 67, distance: 88.2
click at [8, 63] on div "unique l Filter" at bounding box center [177, 53] width 355 height 19
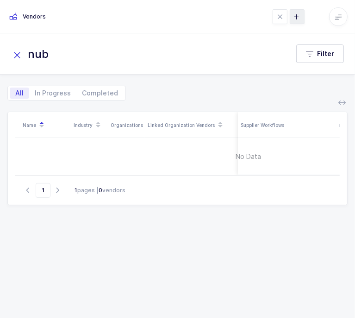
type input "nub"
click at [290, 24] on icon at bounding box center [297, 16] width 15 height 15
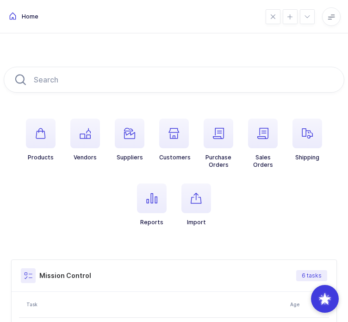
click at [152, 194] on span "button" at bounding box center [152, 198] width 30 height 30
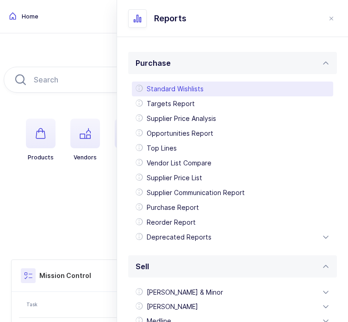
click at [235, 87] on div "Standard Wishlists" at bounding box center [232, 88] width 201 height 15
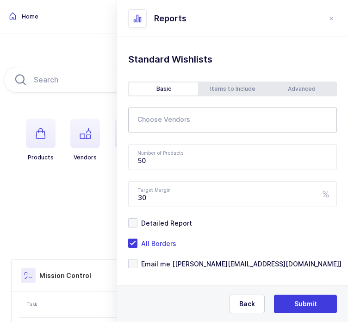
click at [187, 110] on div at bounding box center [214, 119] width 172 height 21
type input "unique"
click at [189, 152] on span "Unique Look" at bounding box center [169, 152] width 40 height 8
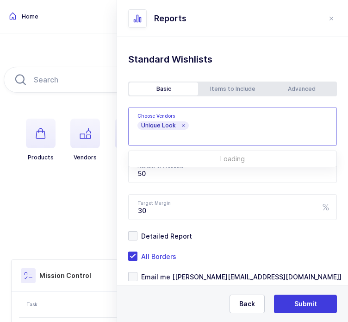
click at [130, 145] on div "Standard Wishlists Targets Report Supplier Price Analysis Opportunities Report …" at bounding box center [232, 190] width 231 height 307
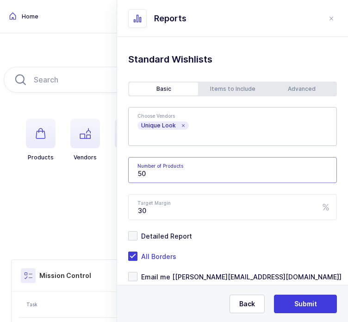
drag, startPoint x: 183, startPoint y: 169, endPoint x: 140, endPoint y: 172, distance: 43.2
click at [140, 172] on input "50" at bounding box center [232, 170] width 209 height 26
type input "500"
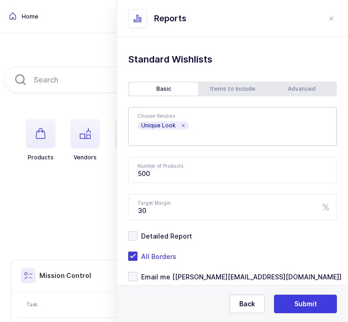
click at [298, 94] on div "Advanced" at bounding box center [301, 88] width 69 height 13
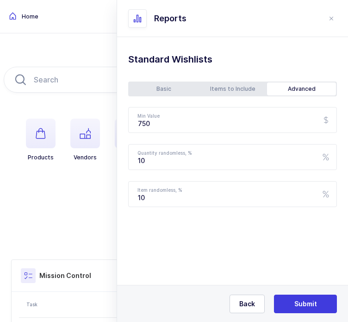
click at [168, 87] on div "Basic" at bounding box center [163, 88] width 69 height 13
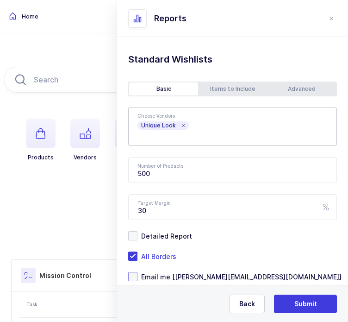
click at [175, 277] on span "Email me [[PERSON_NAME][EMAIL_ADDRESS][DOMAIN_NAME]]" at bounding box center [239, 276] width 204 height 9
click at [137, 272] on input "Email me [[PERSON_NAME][EMAIL_ADDRESS][DOMAIN_NAME]]" at bounding box center [137, 272] width 0 height 0
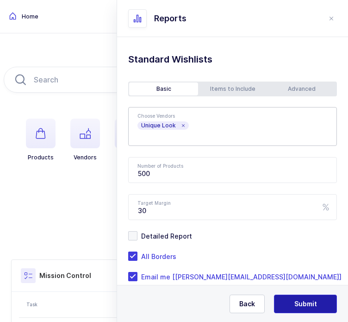
click at [293, 298] on button "Submit" at bounding box center [305, 303] width 63 height 19
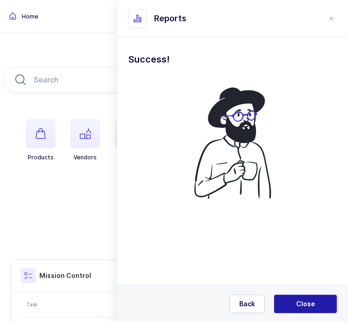
click at [296, 299] on button "Close" at bounding box center [305, 303] width 63 height 19
